Goal: Task Accomplishment & Management: Manage account settings

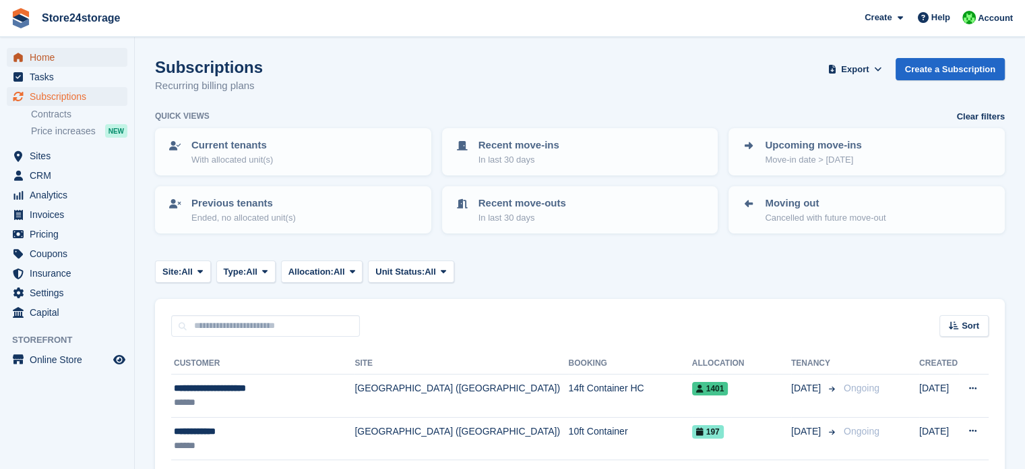
click at [46, 59] on span "Home" at bounding box center [70, 57] width 81 height 19
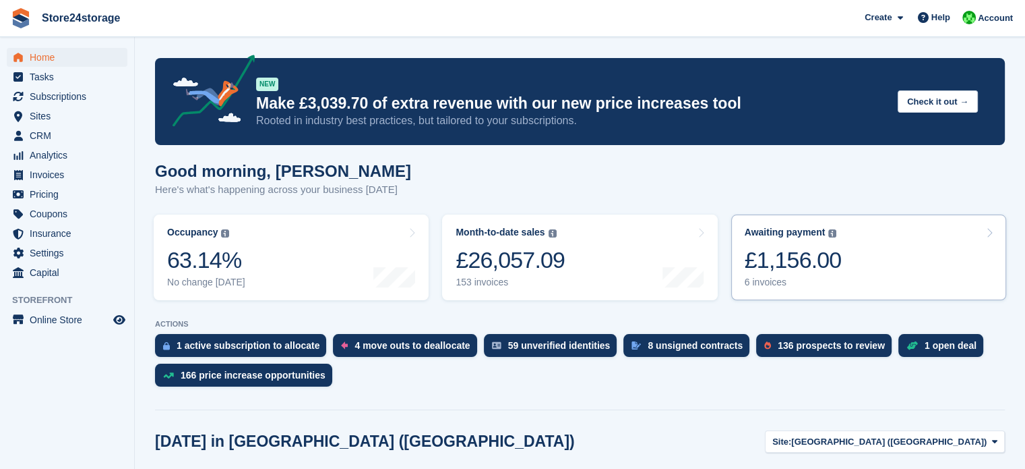
click at [860, 261] on link "Awaiting payment The total outstanding balance on all open invoices. £1,156.00 …" at bounding box center [869, 257] width 275 height 86
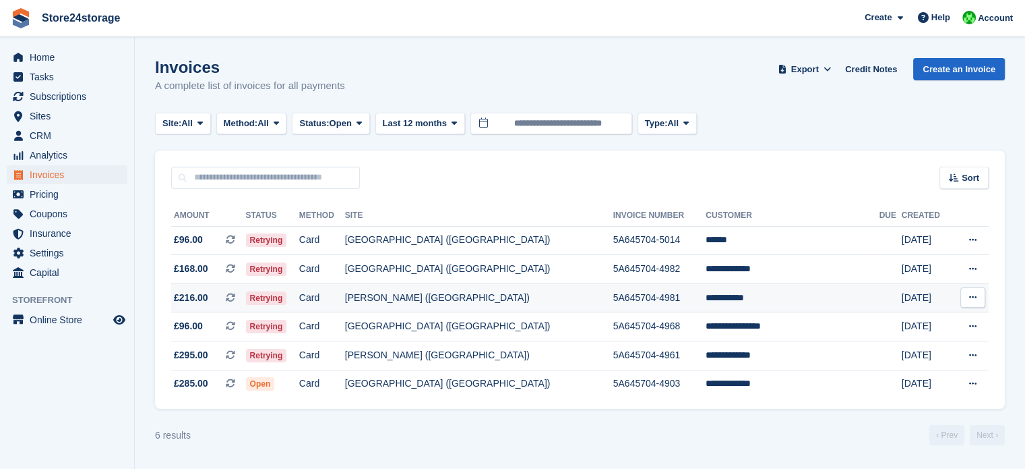
click at [972, 299] on icon at bounding box center [973, 297] width 7 height 9
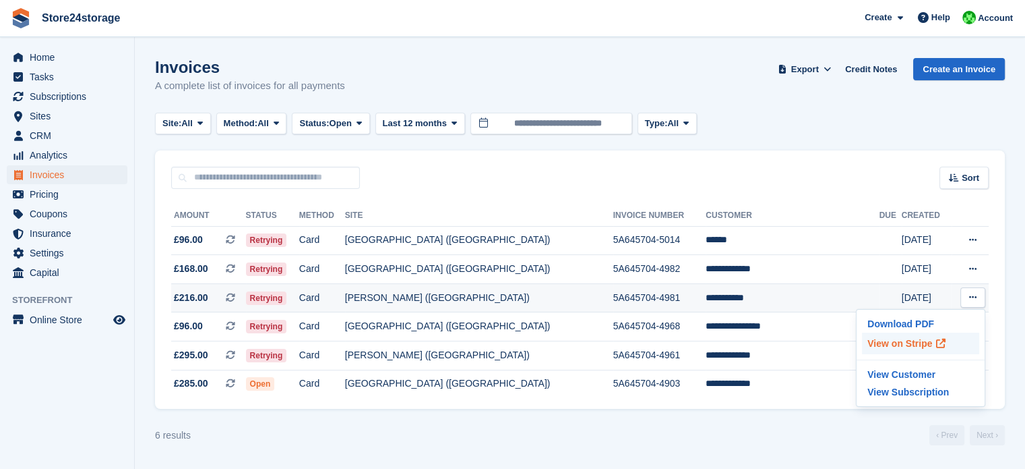
click at [895, 344] on p "View on Stripe" at bounding box center [920, 343] width 117 height 22
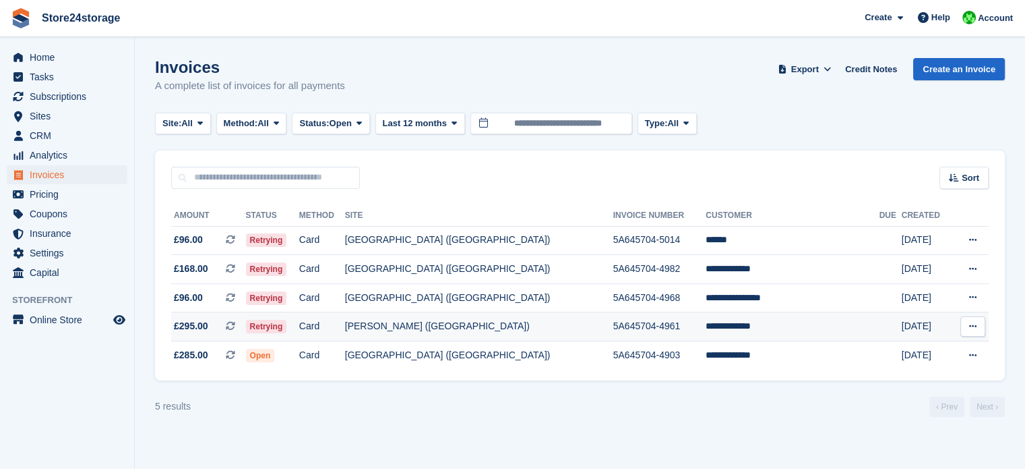
click at [974, 323] on icon at bounding box center [973, 326] width 7 height 9
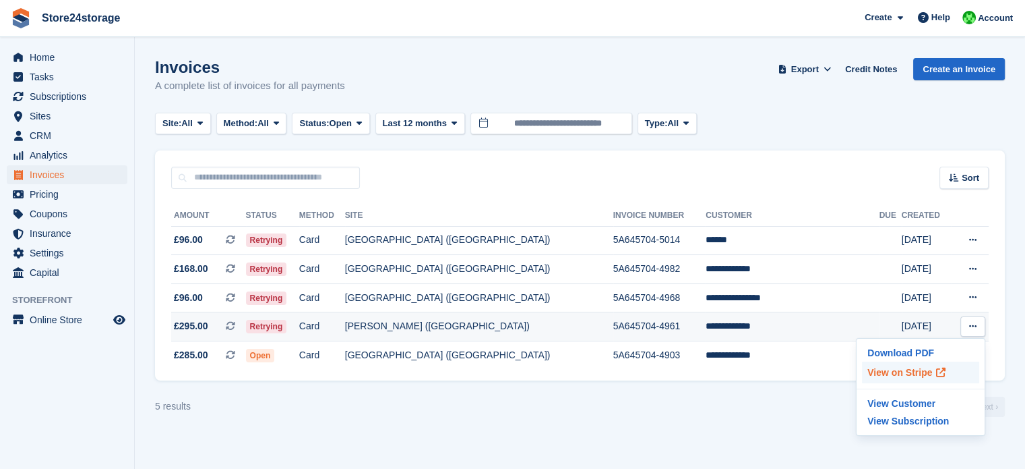
click at [892, 376] on p "View on Stripe" at bounding box center [920, 372] width 117 height 22
click at [71, 114] on span "Sites" at bounding box center [70, 116] width 81 height 19
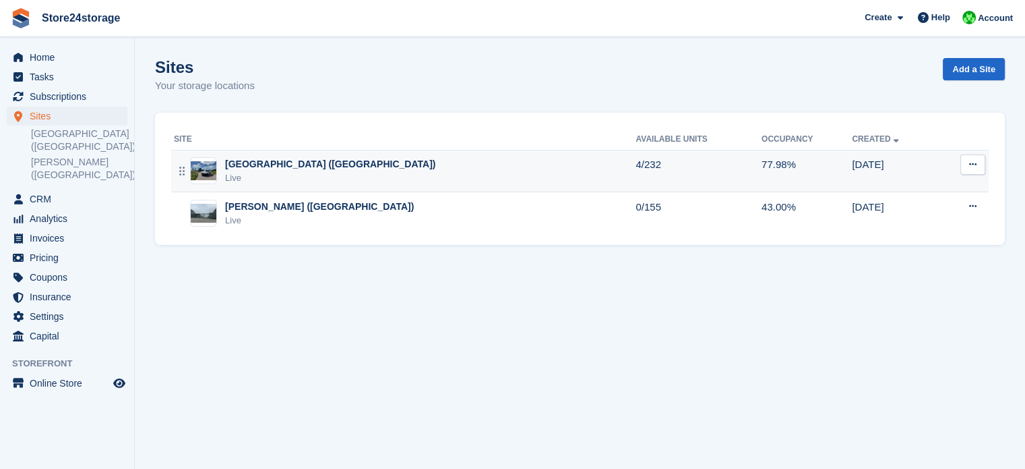
click at [289, 168] on div "[GEOGRAPHIC_DATA] ([GEOGRAPHIC_DATA])" at bounding box center [330, 164] width 210 height 14
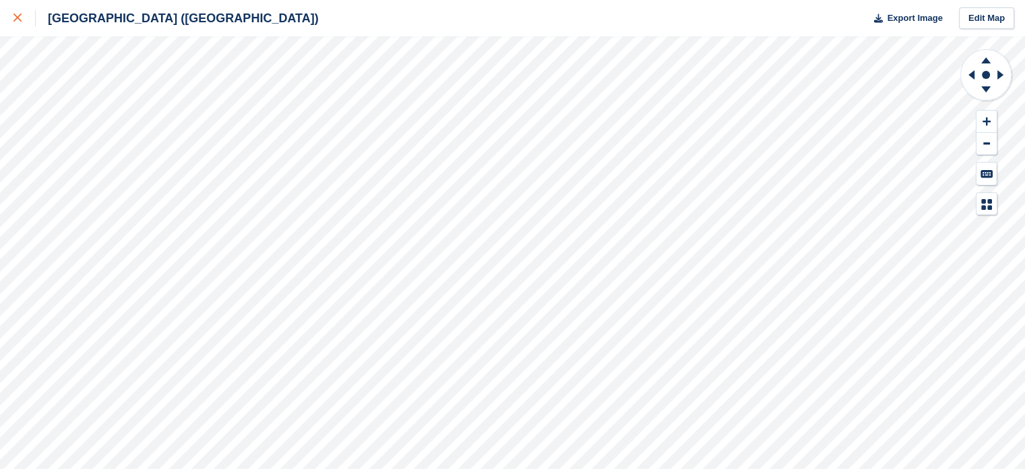
click at [15, 18] on icon at bounding box center [17, 17] width 8 height 8
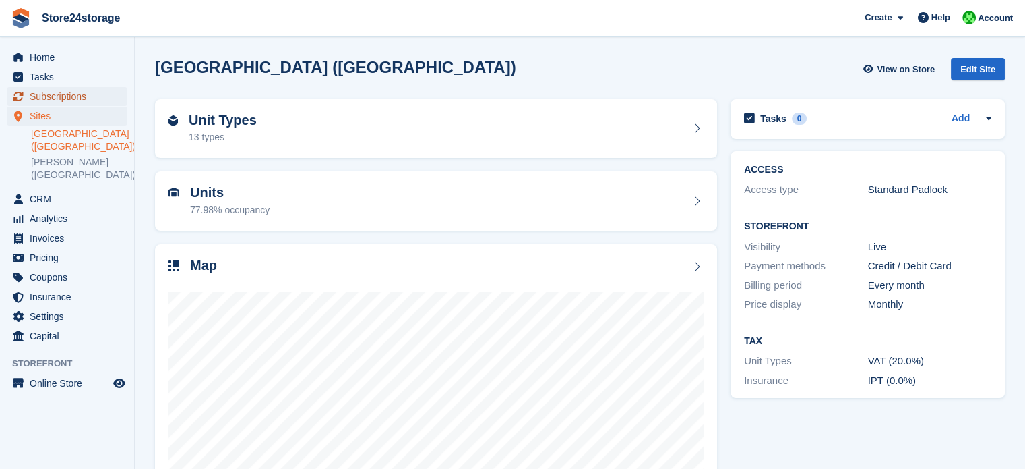
drag, startPoint x: 82, startPoint y: 94, endPoint x: 90, endPoint y: 94, distance: 8.1
click at [82, 94] on span "Subscriptions" at bounding box center [70, 96] width 81 height 19
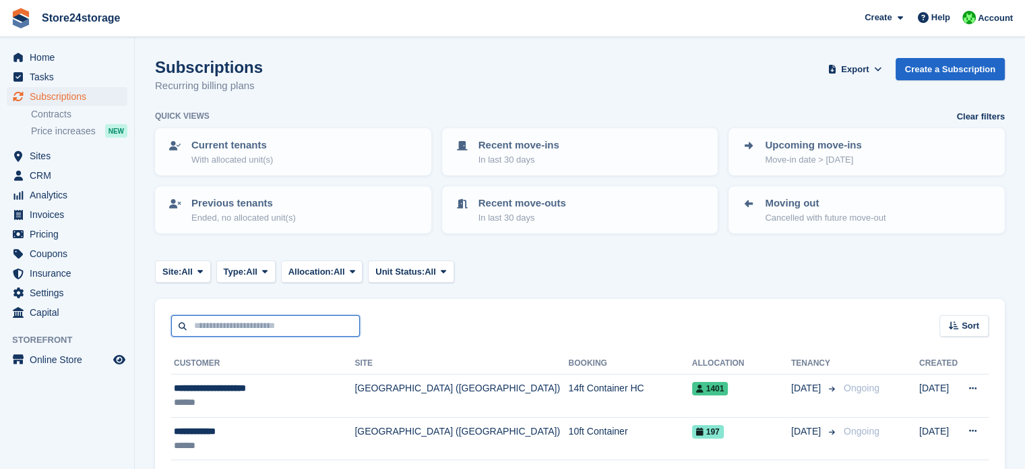
click at [218, 327] on input "text" at bounding box center [265, 326] width 189 height 22
type input "**********"
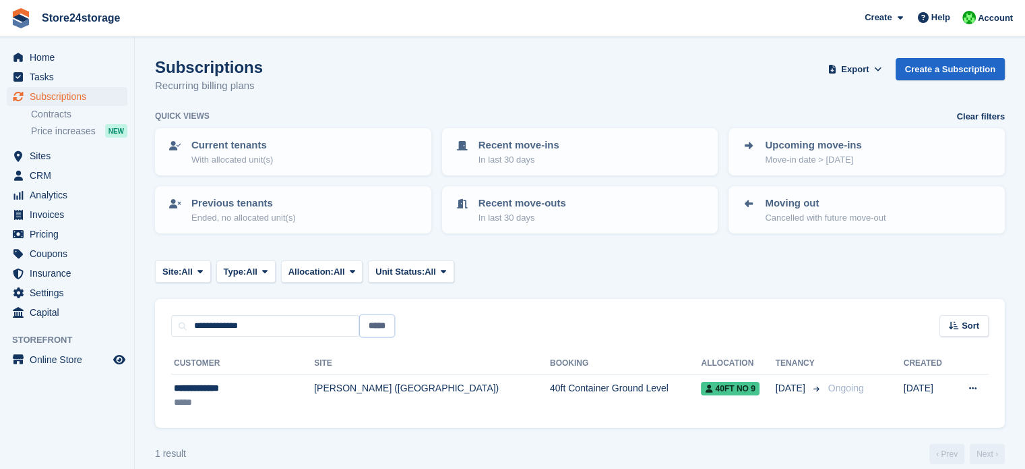
click at [383, 323] on input "*****" at bounding box center [377, 326] width 34 height 22
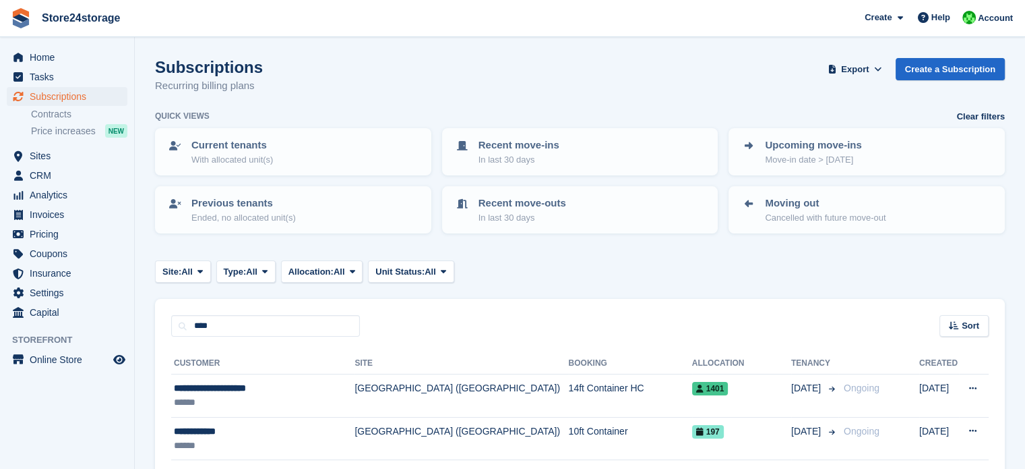
type input "****"
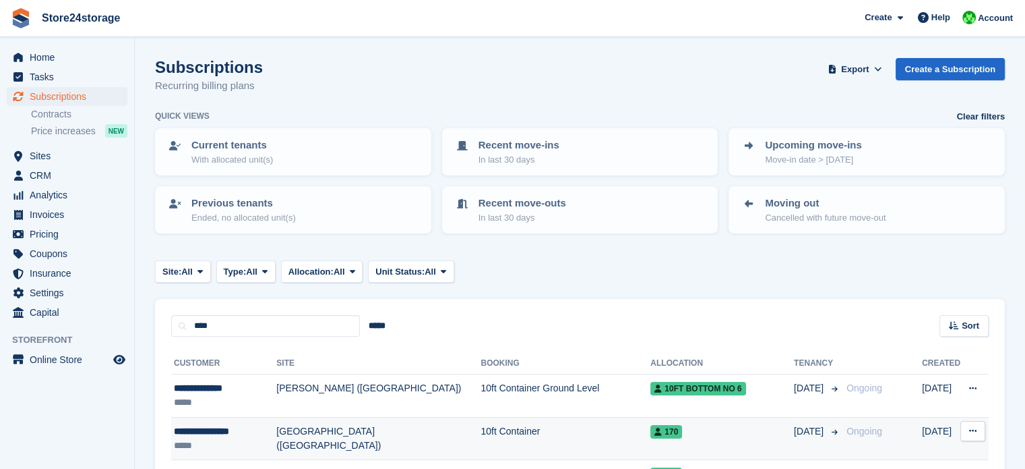
click at [382, 429] on td "[GEOGRAPHIC_DATA] ([GEOGRAPHIC_DATA])" at bounding box center [378, 438] width 204 height 43
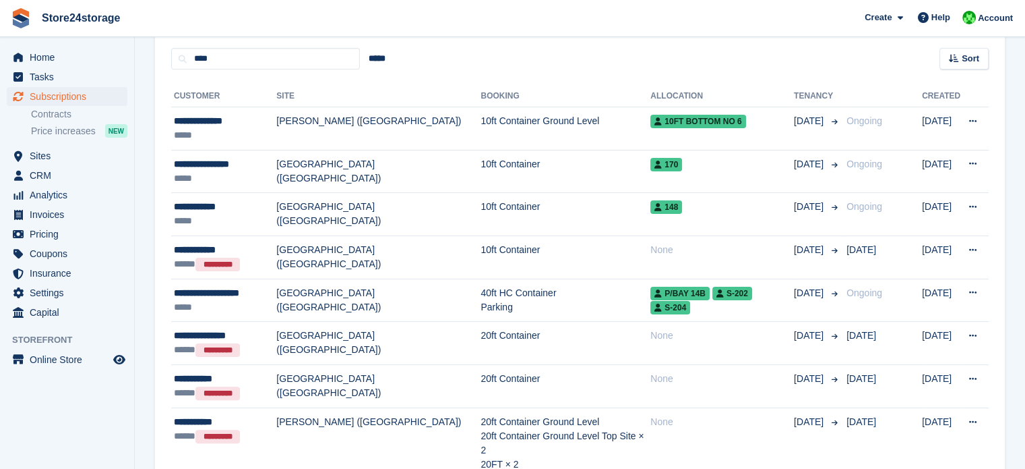
scroll to position [270, 0]
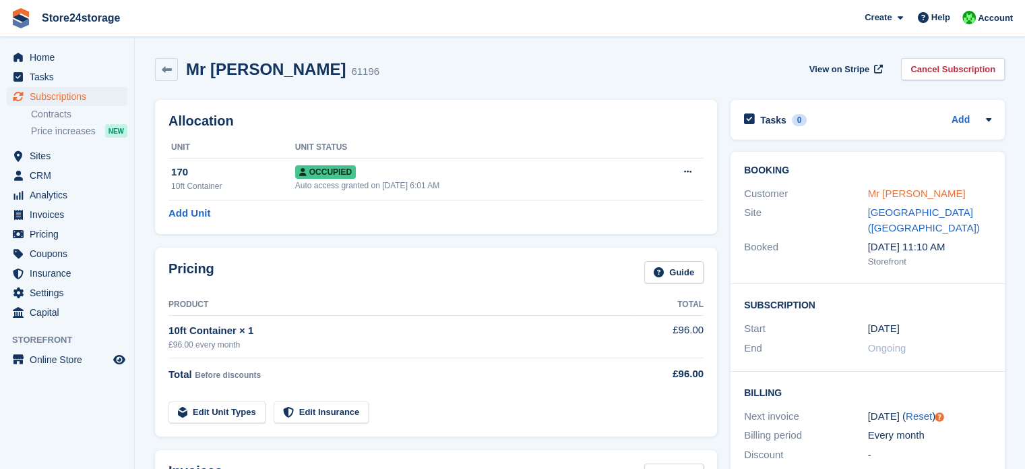
click at [894, 193] on link "Mr [PERSON_NAME]" at bounding box center [917, 192] width 98 height 11
